Goal: Information Seeking & Learning: Learn about a topic

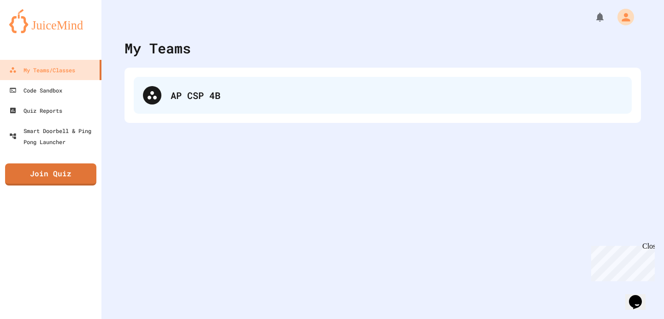
click at [177, 84] on div "AP CSP 4B" at bounding box center [383, 95] width 498 height 37
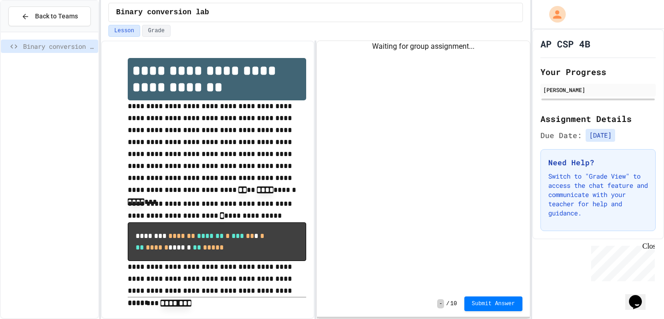
scroll to position [10, 0]
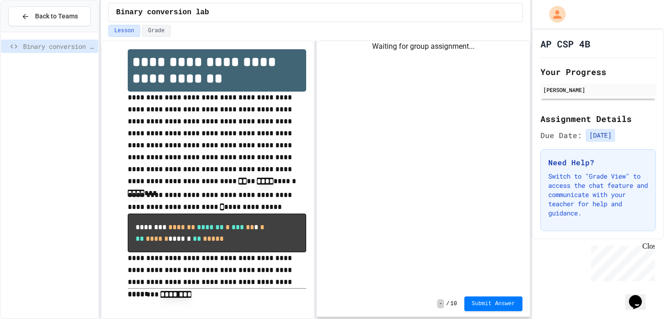
click at [52, 38] on div at bounding box center [49, 44] width 97 height 17
click at [52, 48] on span "Binary conversion lab" at bounding box center [58, 46] width 71 height 10
click at [625, 293] on div "Chat with us now!" at bounding box center [621, 297] width 60 height 8
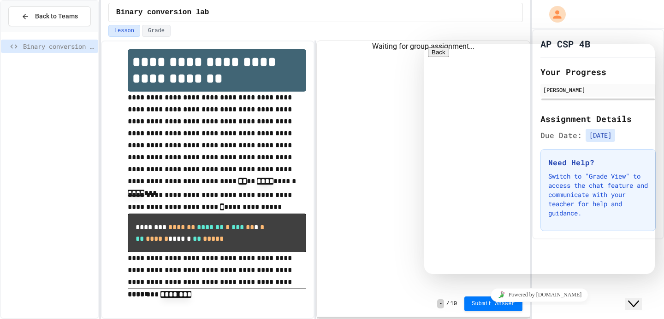
click at [581, 288] on div "Powered by [DOMAIN_NAME]" at bounding box center [539, 294] width 223 height 13
click at [630, 299] on div "Close Chat This icon closes the chat window." at bounding box center [633, 304] width 11 height 11
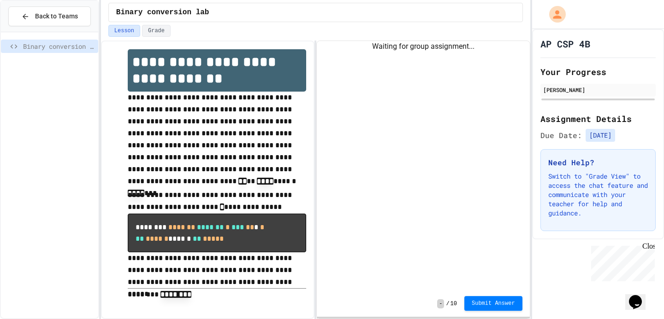
click at [497, 301] on span "Submit Answer" at bounding box center [492, 303] width 43 height 7
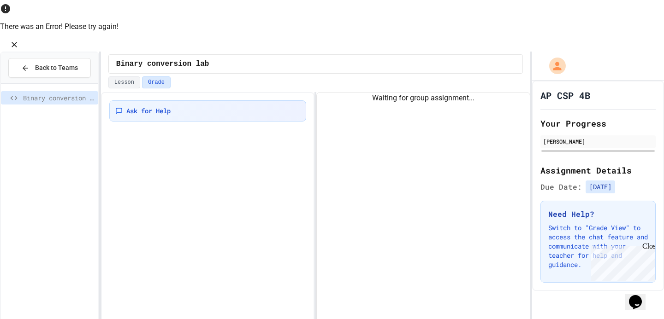
click at [19, 40] on icon "Close" at bounding box center [14, 44] width 9 height 9
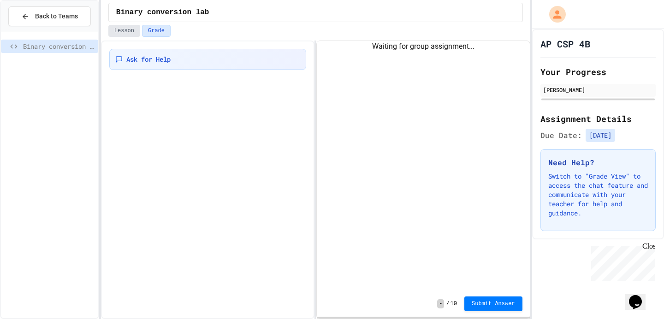
click at [123, 29] on button "Lesson" at bounding box center [124, 31] width 32 height 12
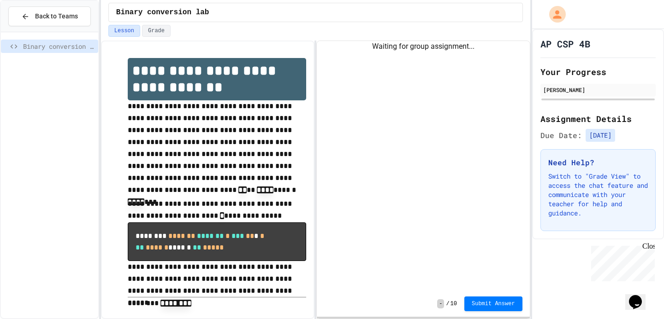
scroll to position [10, 0]
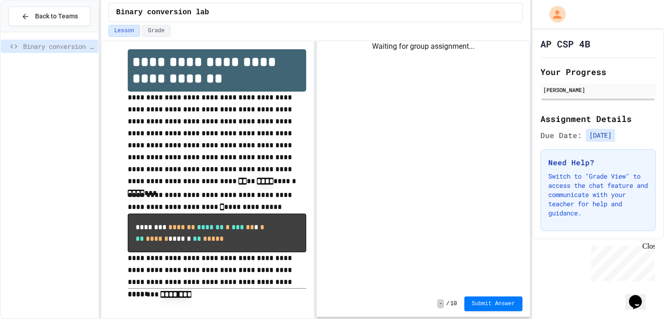
click at [219, 219] on pre "******** ******* ******* * *** ** * * ** ****** ****** ** *****" at bounding box center [217, 233] width 178 height 38
click at [219, 230] on span "*******" at bounding box center [210, 227] width 27 height 7
click at [344, 212] on div "Waiting for group assignment..." at bounding box center [423, 166] width 212 height 250
click at [60, 49] on span "Binary conversion lab" at bounding box center [58, 46] width 71 height 10
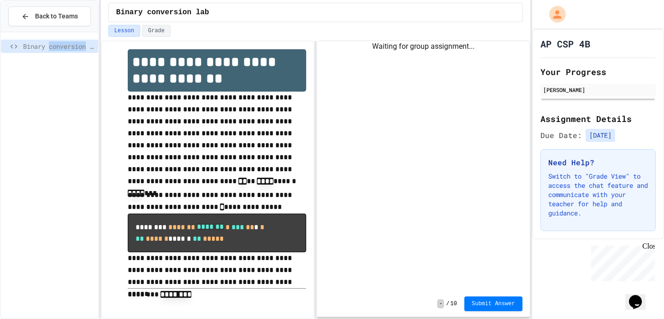
click at [60, 48] on span "Binary conversion lab" at bounding box center [58, 46] width 71 height 10
click at [64, 48] on span "Binary conversion lab" at bounding box center [58, 46] width 71 height 10
